Goal: Information Seeking & Learning: Learn about a topic

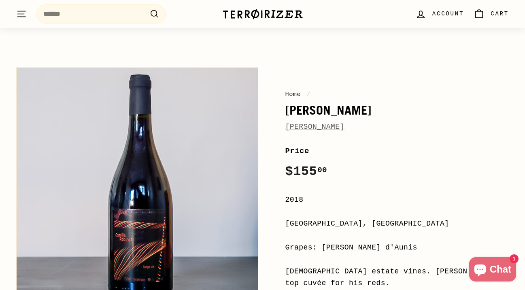
click at [291, 77] on div "Home / Camille Jean-Pierre Robinot Price Regular price $155 00 $155.00 / 2018 L…" at bounding box center [388, 280] width 242 height 434
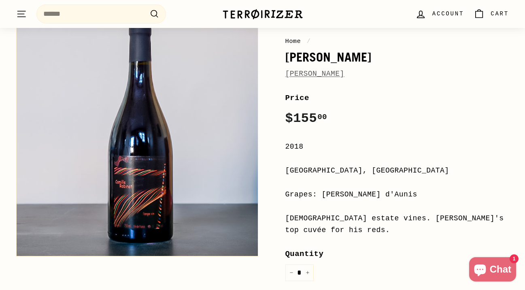
scroll to position [91, 0]
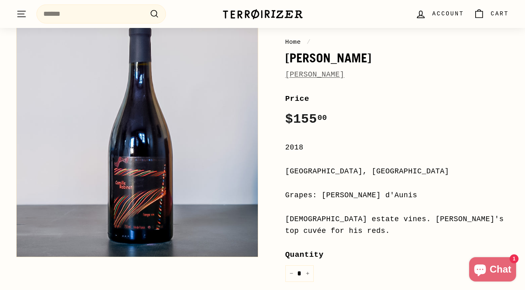
drag, startPoint x: 349, startPoint y: 231, endPoint x: 281, endPoint y: 61, distance: 183.5
click at [281, 61] on div "Home / Camille Jean-Pierre Robinot Price Regular price $155 00 $155.00 / 2018 L…" at bounding box center [388, 228] width 242 height 434
copy div "Camille Jean-Pierre Robinot Price Regular price $155 00 $155.00 / 2018 Loire Va…"
click at [344, 66] on div "Home / Camille Jean-Pierre Robinot" at bounding box center [397, 58] width 224 height 43
click at [344, 73] on link "[PERSON_NAME]" at bounding box center [314, 74] width 59 height 8
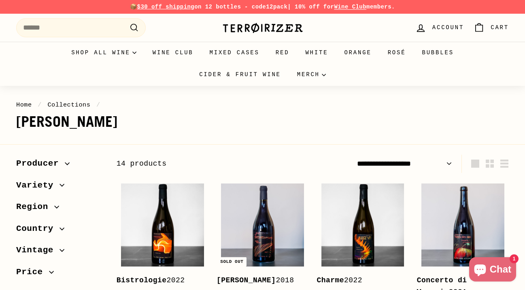
click at [437, 26] on span "Account" at bounding box center [448, 27] width 32 height 9
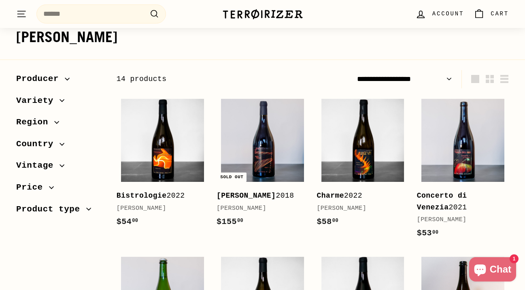
scroll to position [84, 0]
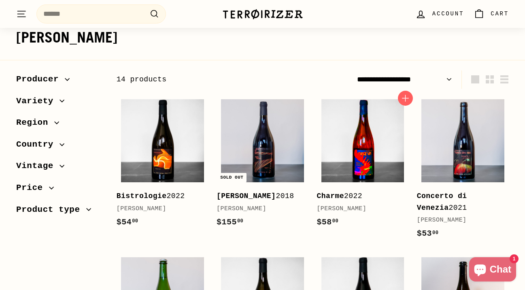
click at [370, 157] on img at bounding box center [362, 140] width 83 height 83
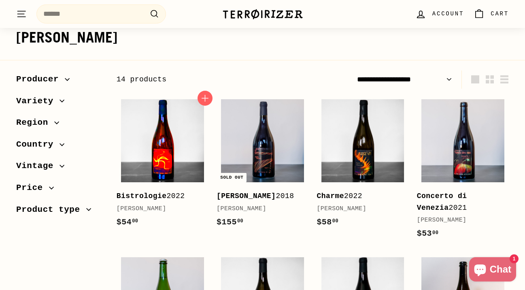
click at [143, 135] on img at bounding box center [162, 140] width 83 height 83
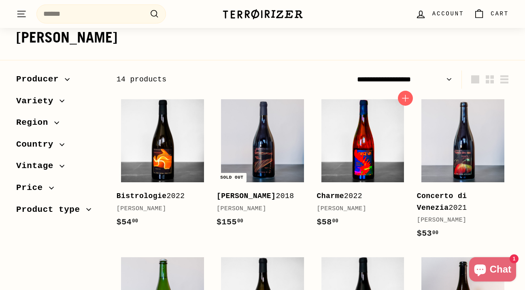
click at [355, 145] on img at bounding box center [362, 140] width 83 height 83
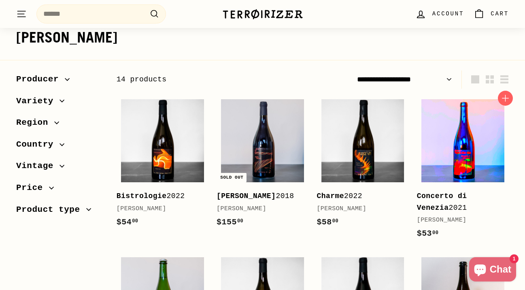
click at [487, 155] on img at bounding box center [462, 140] width 83 height 83
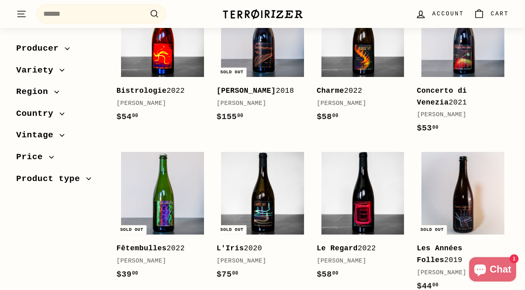
scroll to position [209, 0]
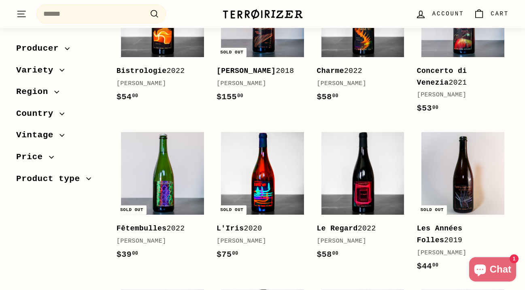
click at [286, 189] on img at bounding box center [262, 173] width 83 height 83
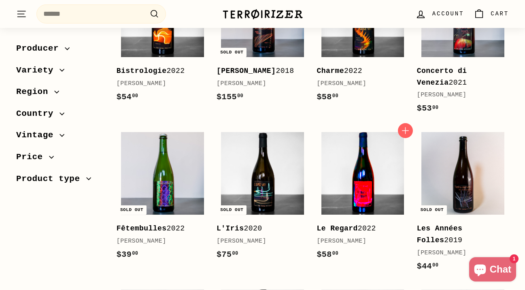
click at [353, 173] on img at bounding box center [362, 173] width 83 height 83
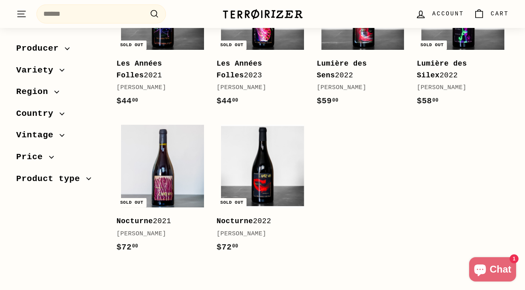
scroll to position [532, 0]
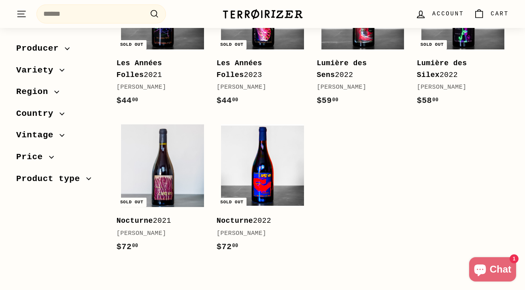
click at [264, 159] on img at bounding box center [262, 165] width 83 height 83
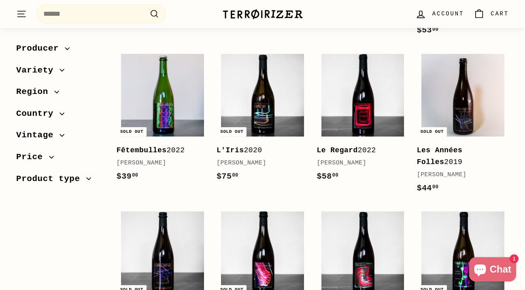
scroll to position [288, 0]
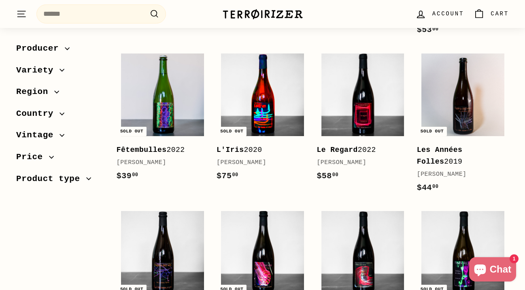
click at [262, 111] on img at bounding box center [262, 94] width 83 height 83
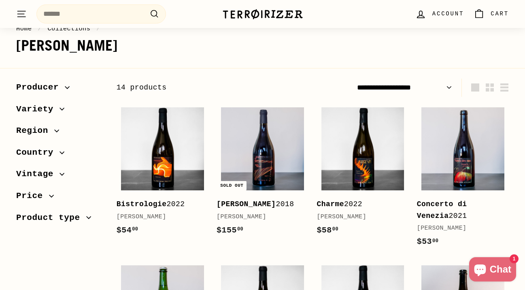
scroll to position [77, 0]
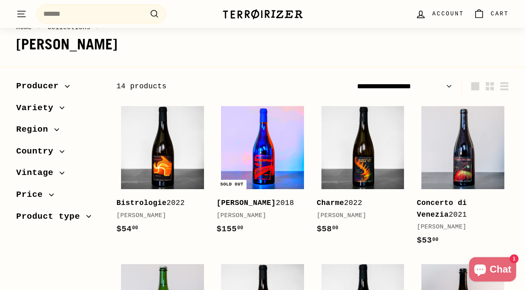
click at [275, 158] on img at bounding box center [262, 147] width 83 height 83
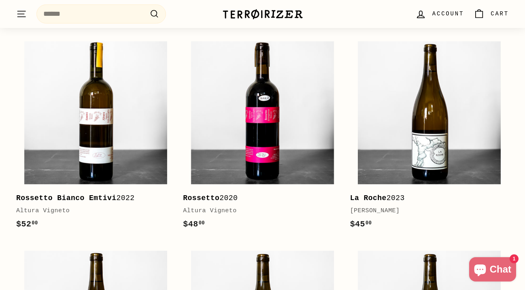
scroll to position [598, 0]
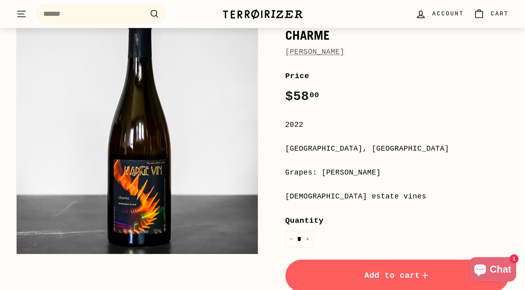
scroll to position [117, 0]
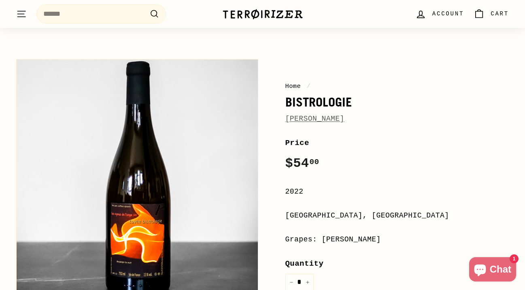
scroll to position [49, 0]
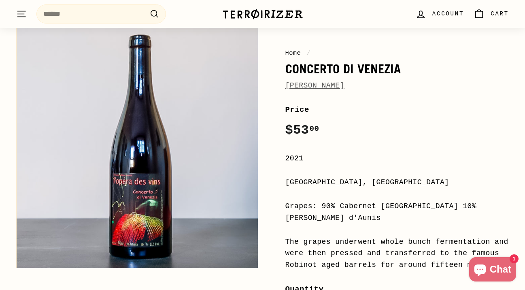
scroll to position [79, 0]
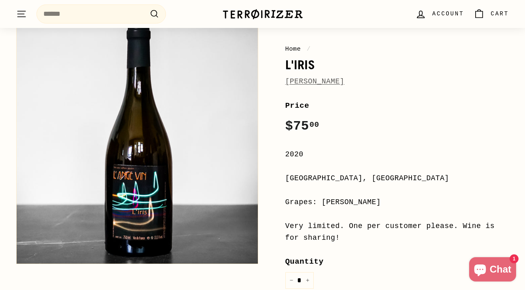
scroll to position [85, 0]
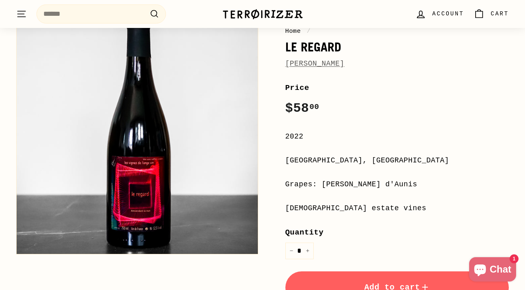
scroll to position [101, 0]
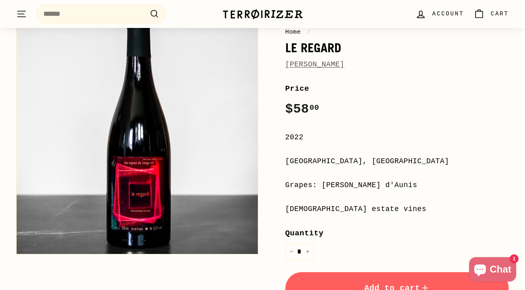
click at [133, 221] on button "Zoom" at bounding box center [137, 133] width 241 height 241
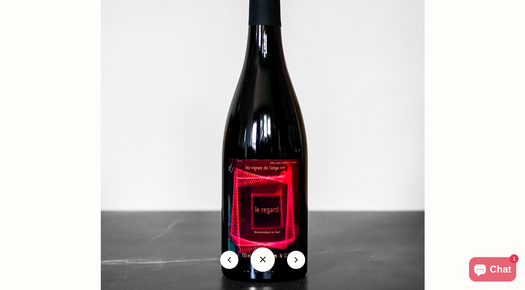
click at [256, 183] on img at bounding box center [263, 128] width 324 height 324
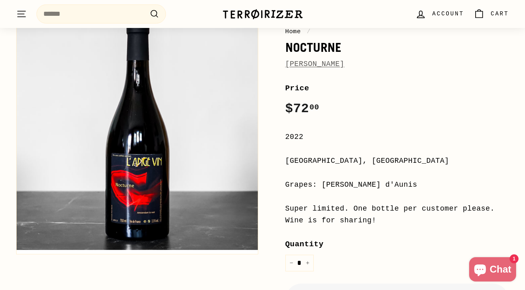
scroll to position [101, 0]
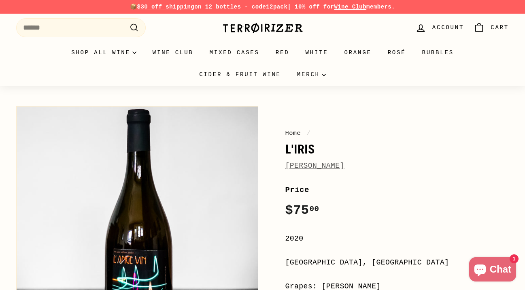
scroll to position [2, 0]
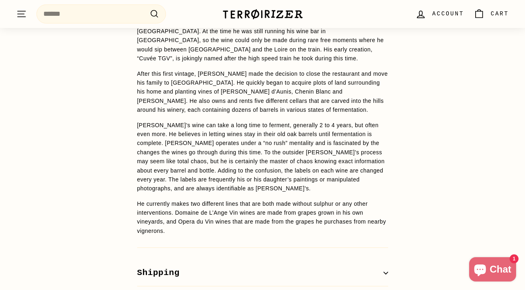
scroll to position [875, 0]
